Goal: Task Accomplishment & Management: Manage account settings

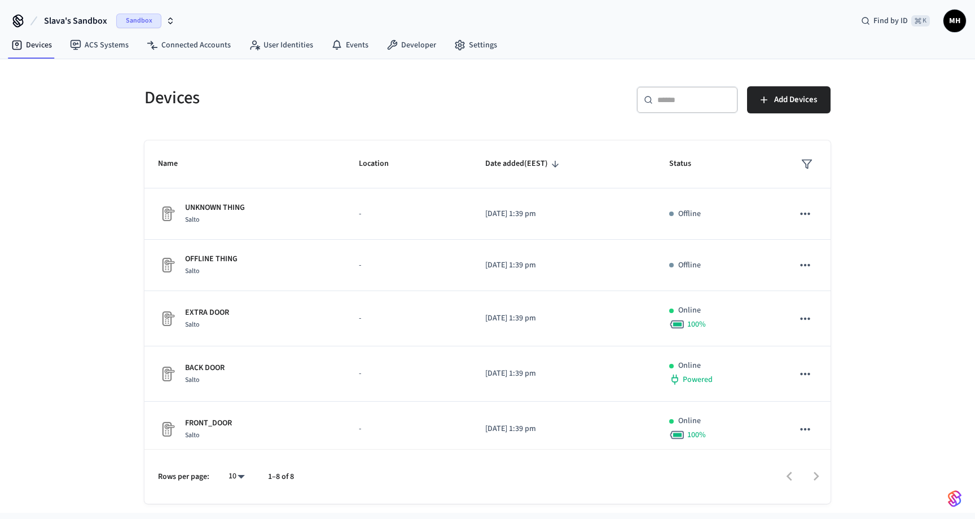
click at [119, 121] on div "Devices ​ ​ Add Devices Name Location Date added (EEST) Status UNKNOWN THING Sa…" at bounding box center [487, 286] width 975 height 454
click at [41, 31] on button "Slava's Sandbox Sandbox" at bounding box center [110, 21] width 138 height 24
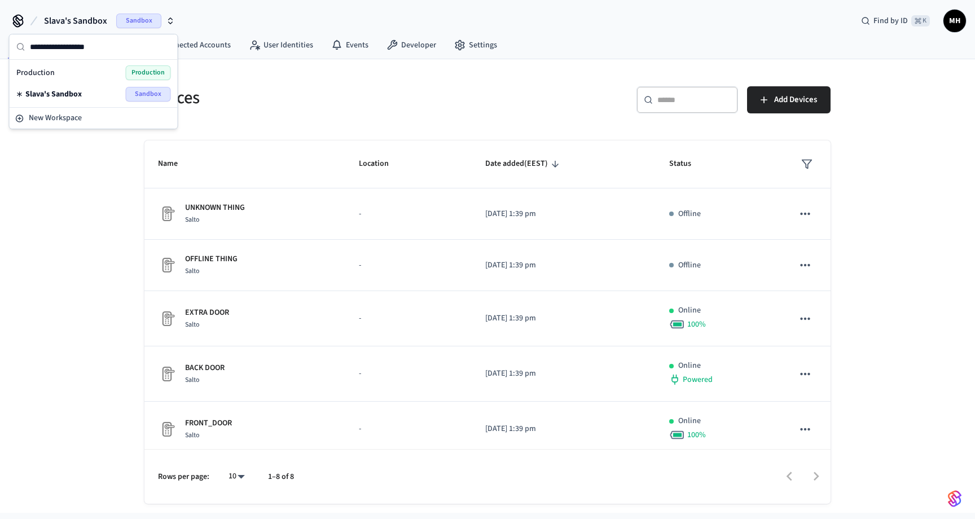
click at [41, 21] on button "Slava's Sandbox Sandbox" at bounding box center [110, 21] width 138 height 24
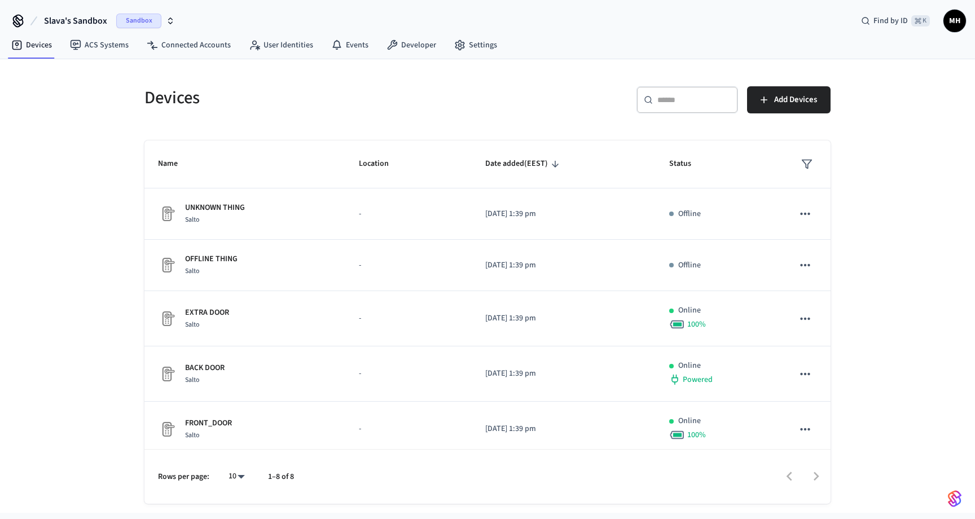
click at [41, 21] on button "Slava's Sandbox Sandbox" at bounding box center [110, 21] width 138 height 24
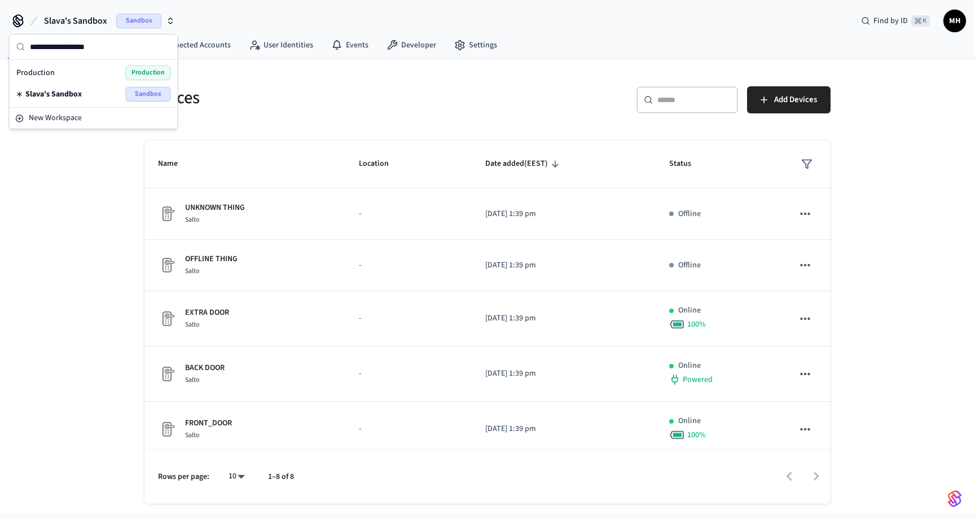
click at [51, 72] on span "Production" at bounding box center [35, 72] width 38 height 11
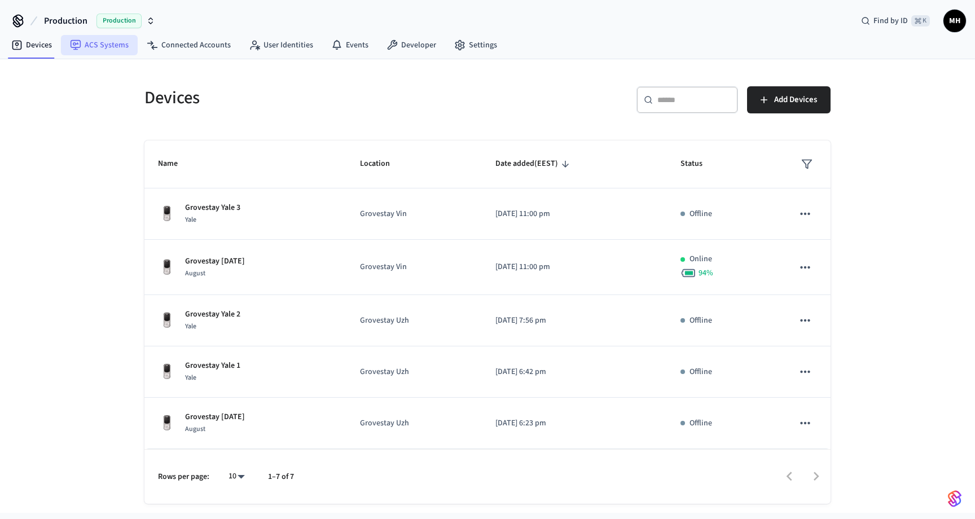
click at [102, 43] on link "ACS Systems" at bounding box center [99, 45] width 77 height 20
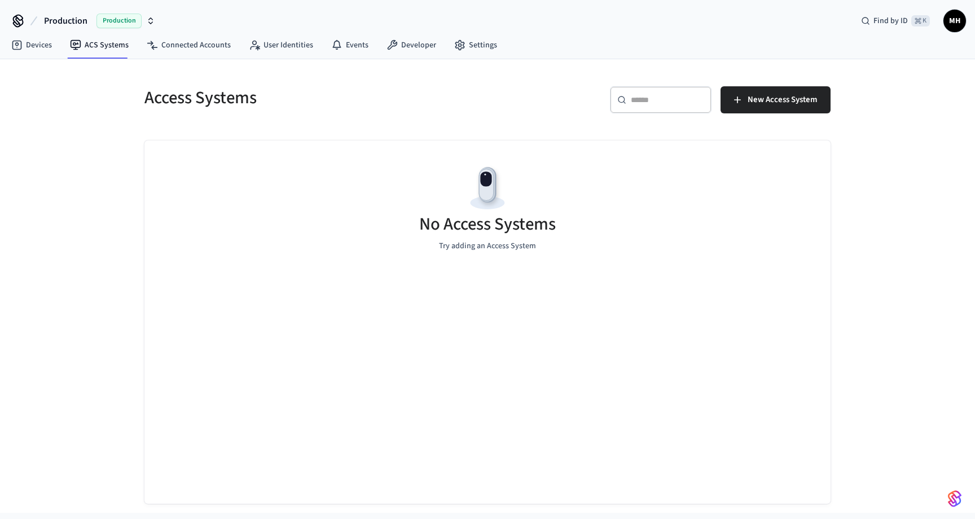
click at [482, 55] on nav "Devices ACS Systems Connected Accounts User Identities Events Developer Settings" at bounding box center [254, 46] width 504 height 26
click at [478, 47] on link "Settings" at bounding box center [475, 45] width 61 height 20
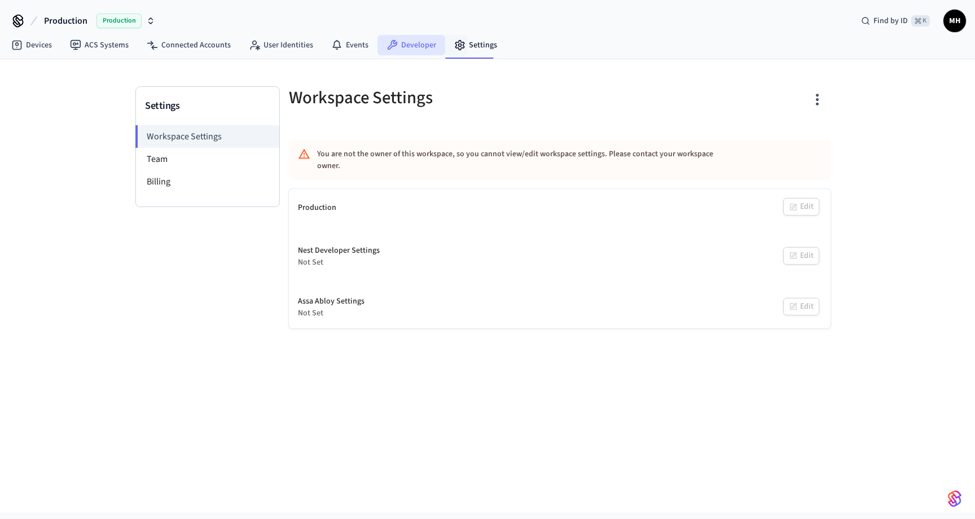
click at [406, 45] on link "Developer" at bounding box center [411, 45] width 68 height 20
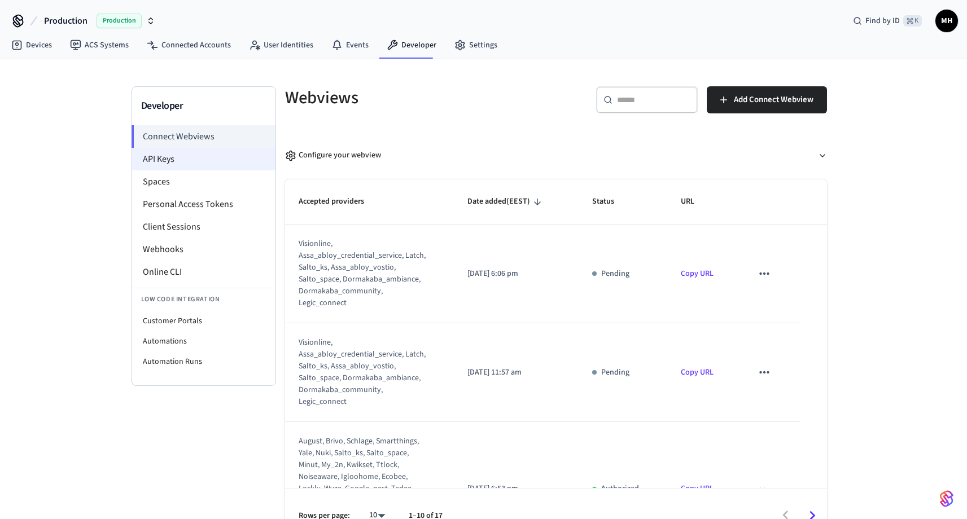
click at [165, 153] on li "API Keys" at bounding box center [203, 159] width 143 height 23
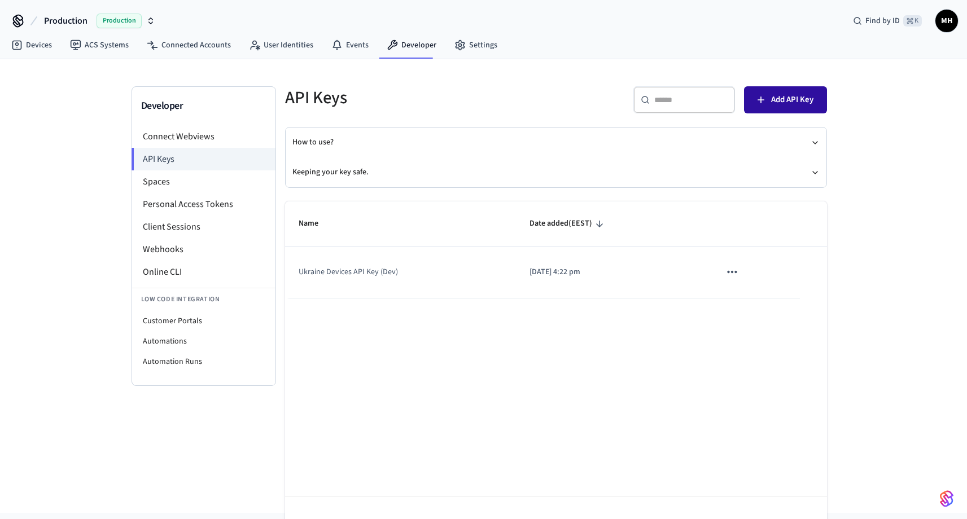
click at [771, 103] on span "Add API Key" at bounding box center [792, 100] width 42 height 15
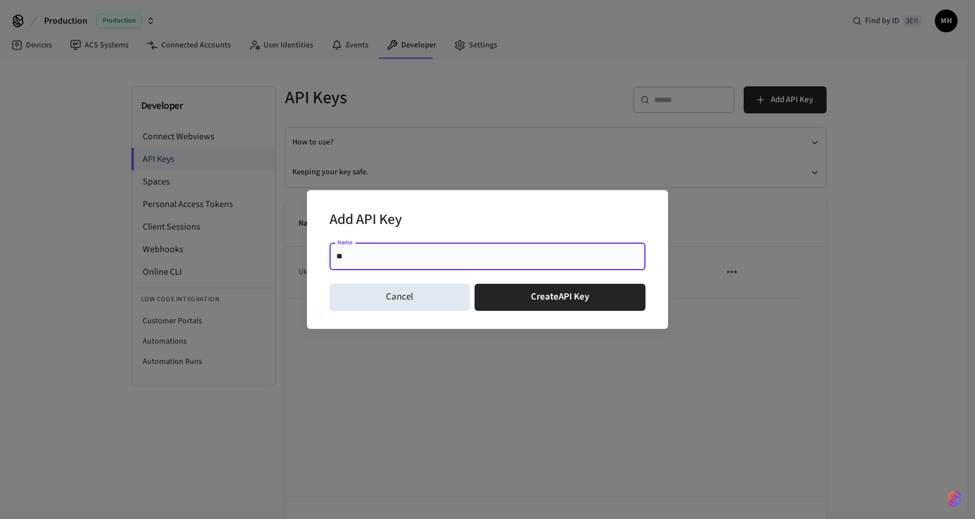
type input "*"
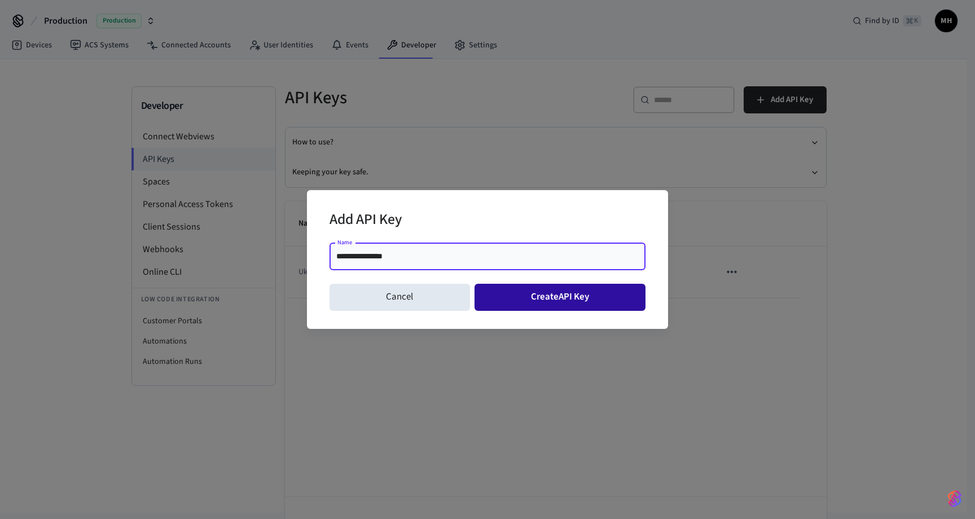
type input "**********"
click at [516, 297] on button "Create API Key" at bounding box center [561, 297] width 172 height 27
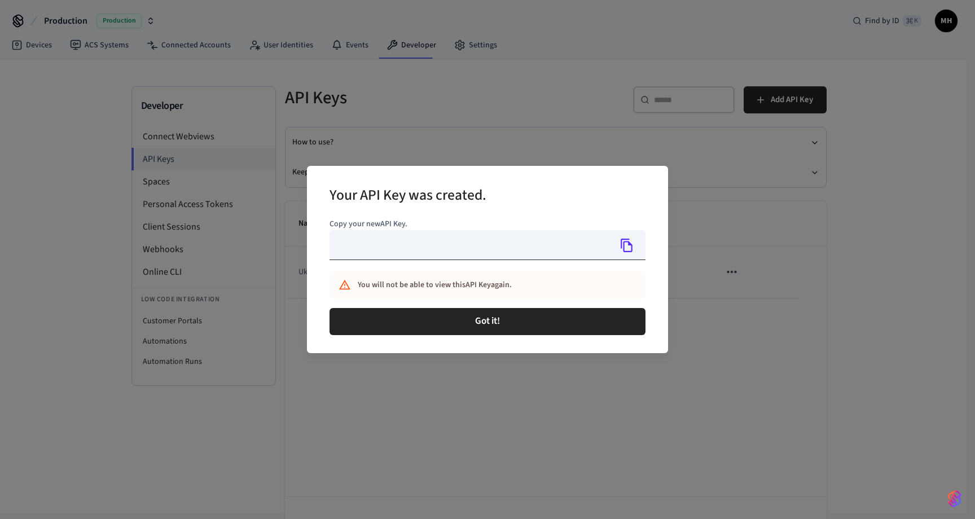
type input "**********"
click at [625, 248] on icon "Copy" at bounding box center [627, 245] width 15 height 15
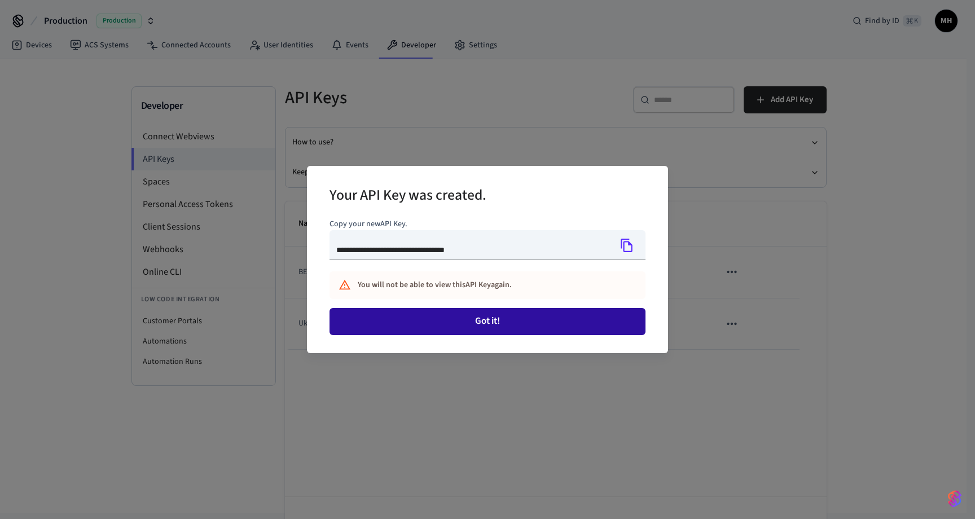
click at [453, 322] on button "Got it!" at bounding box center [488, 321] width 316 height 27
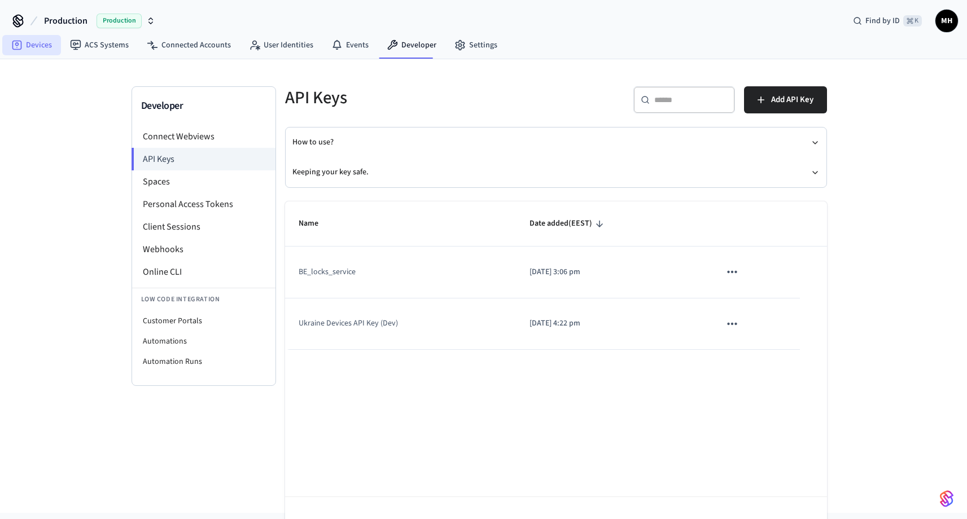
click at [33, 44] on link "Devices" at bounding box center [31, 45] width 59 height 20
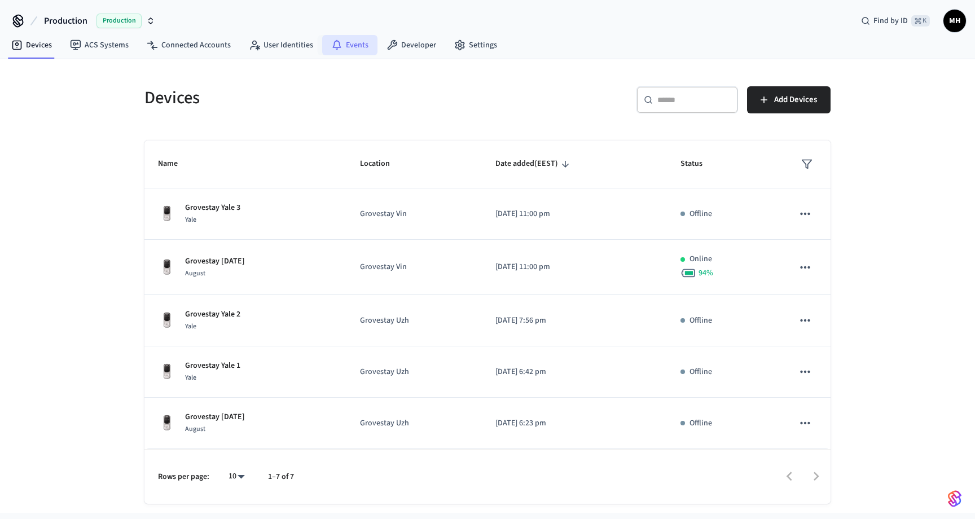
click at [353, 46] on link "Events" at bounding box center [349, 45] width 55 height 20
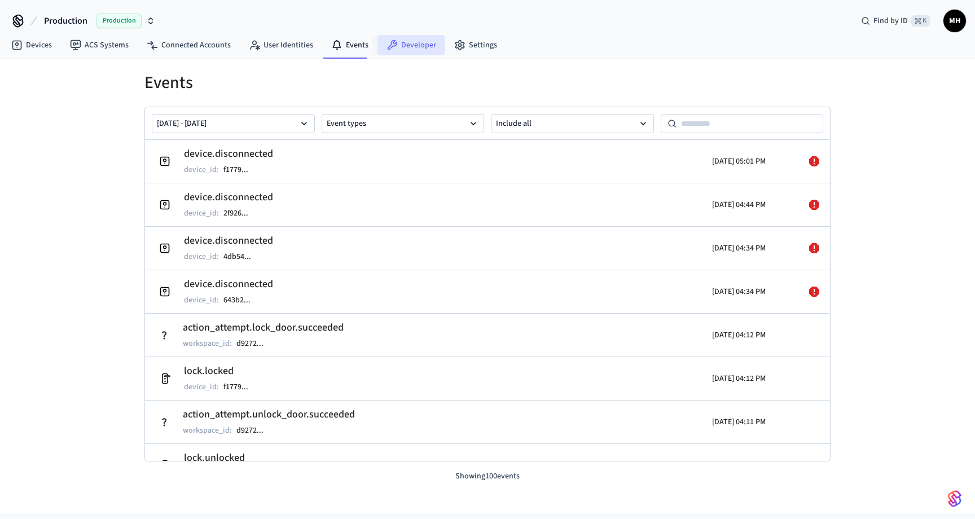
click at [404, 47] on link "Developer" at bounding box center [411, 45] width 68 height 20
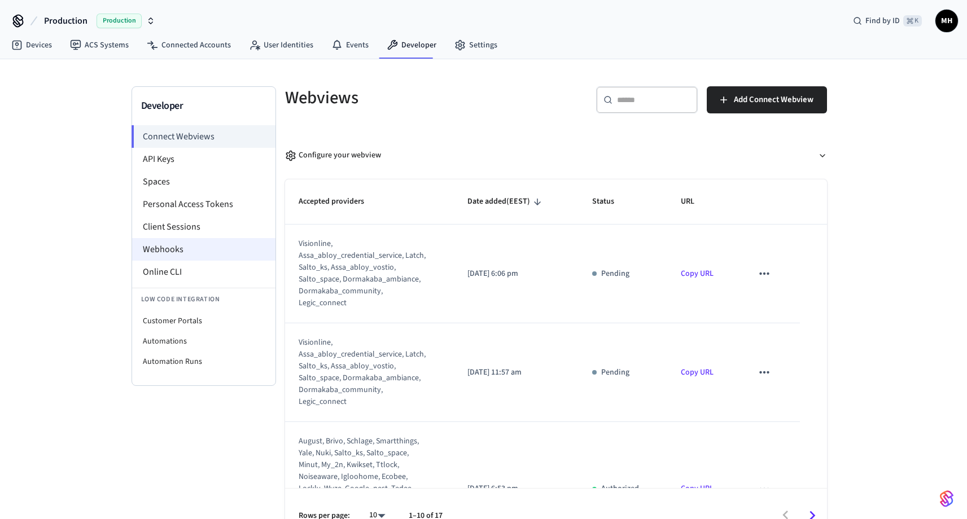
click at [192, 243] on li "Webhooks" at bounding box center [203, 249] width 143 height 23
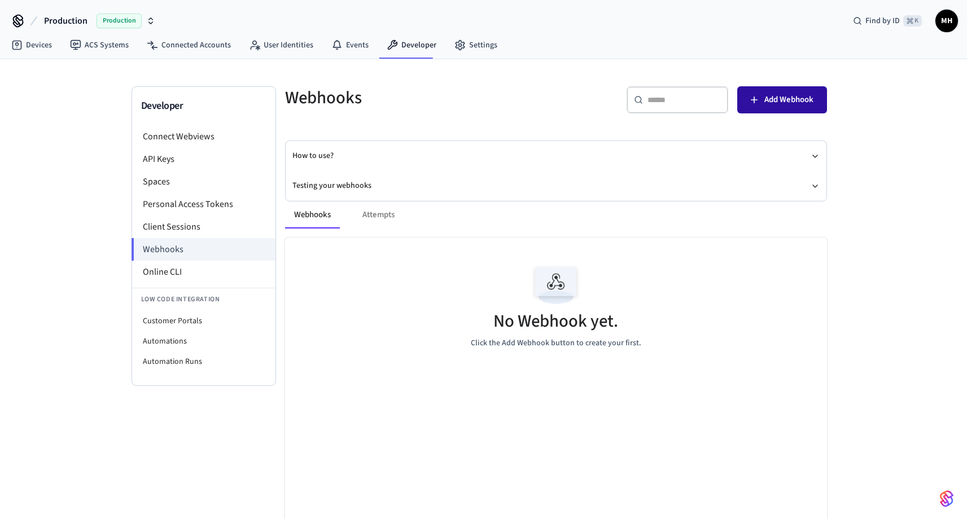
click at [792, 103] on span "Add Webhook" at bounding box center [788, 100] width 49 height 15
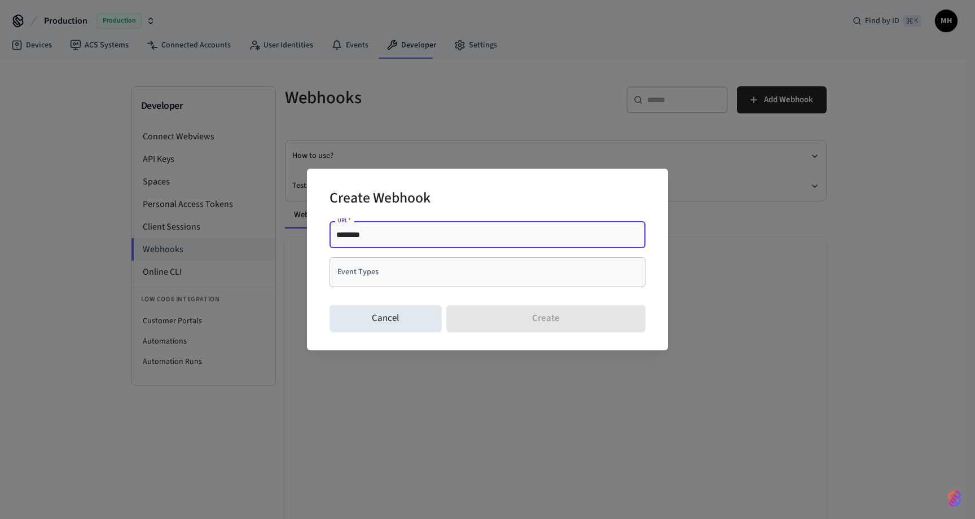
click at [433, 280] on input "Event Types" at bounding box center [479, 272] width 289 height 20
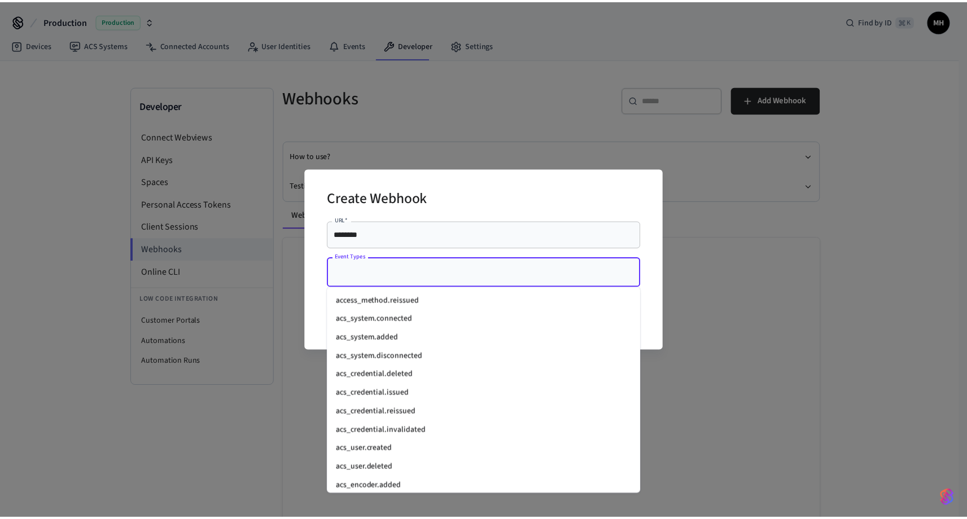
scroll to position [507, 0]
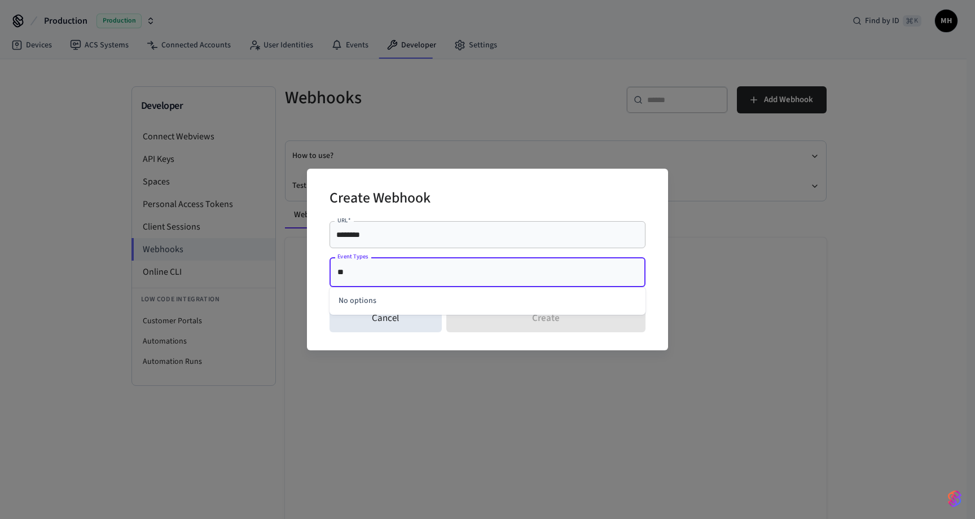
type input "*"
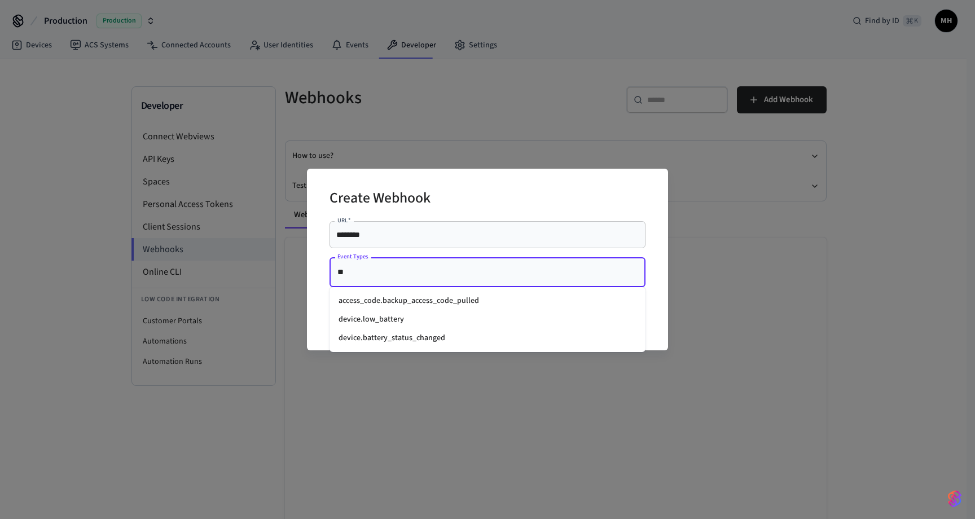
type input "***"
click at [459, 298] on li "device.low_battery" at bounding box center [488, 301] width 316 height 19
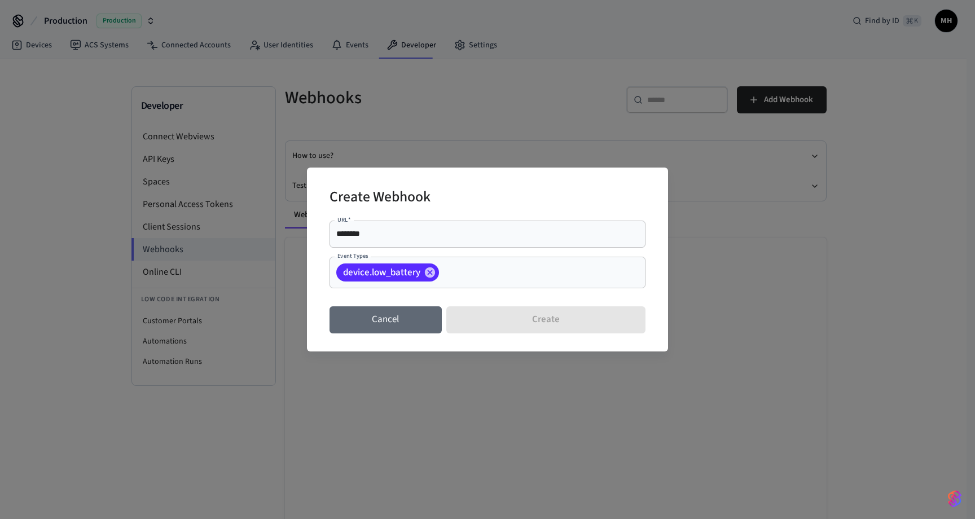
click at [405, 319] on button "Cancel" at bounding box center [386, 319] width 112 height 27
